Goal: Information Seeking & Learning: Learn about a topic

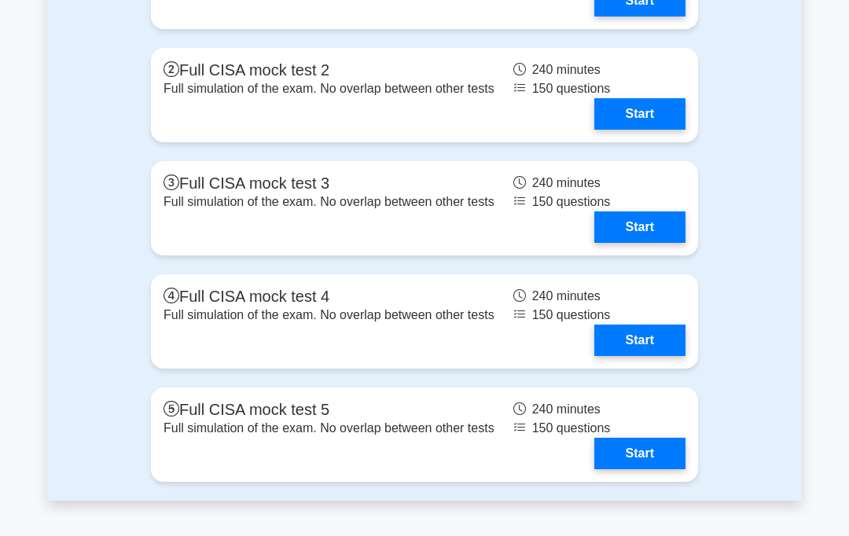
scroll to position [2723, 0]
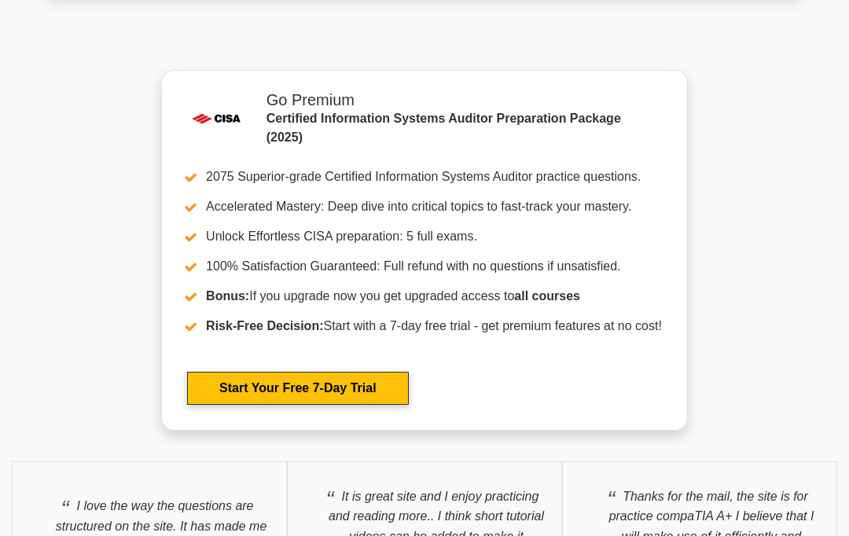
scroll to position [3239, 0]
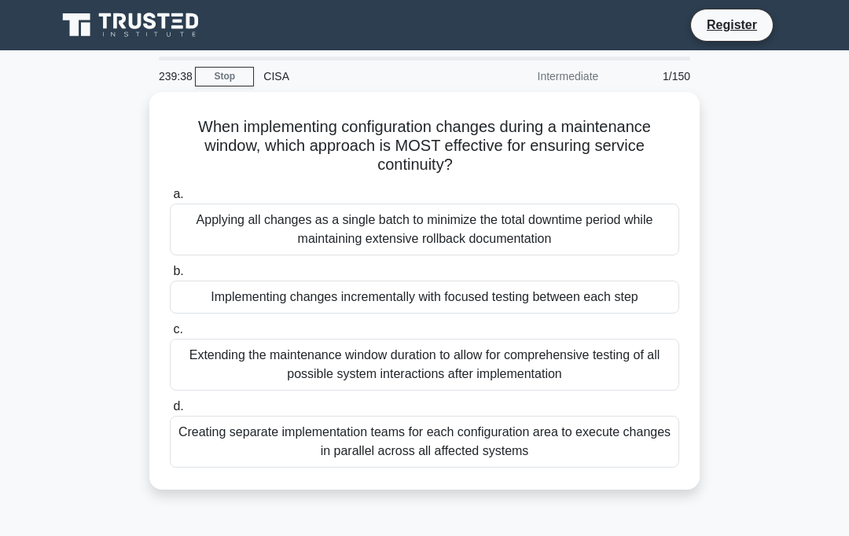
click at [598, 304] on div "Implementing changes incrementally with focused testing between each step" at bounding box center [424, 296] width 509 height 33
click at [170, 277] on input "b. Implementing changes incrementally with focused testing between each step" at bounding box center [170, 271] width 0 height 10
